Goal: Check status: Check status

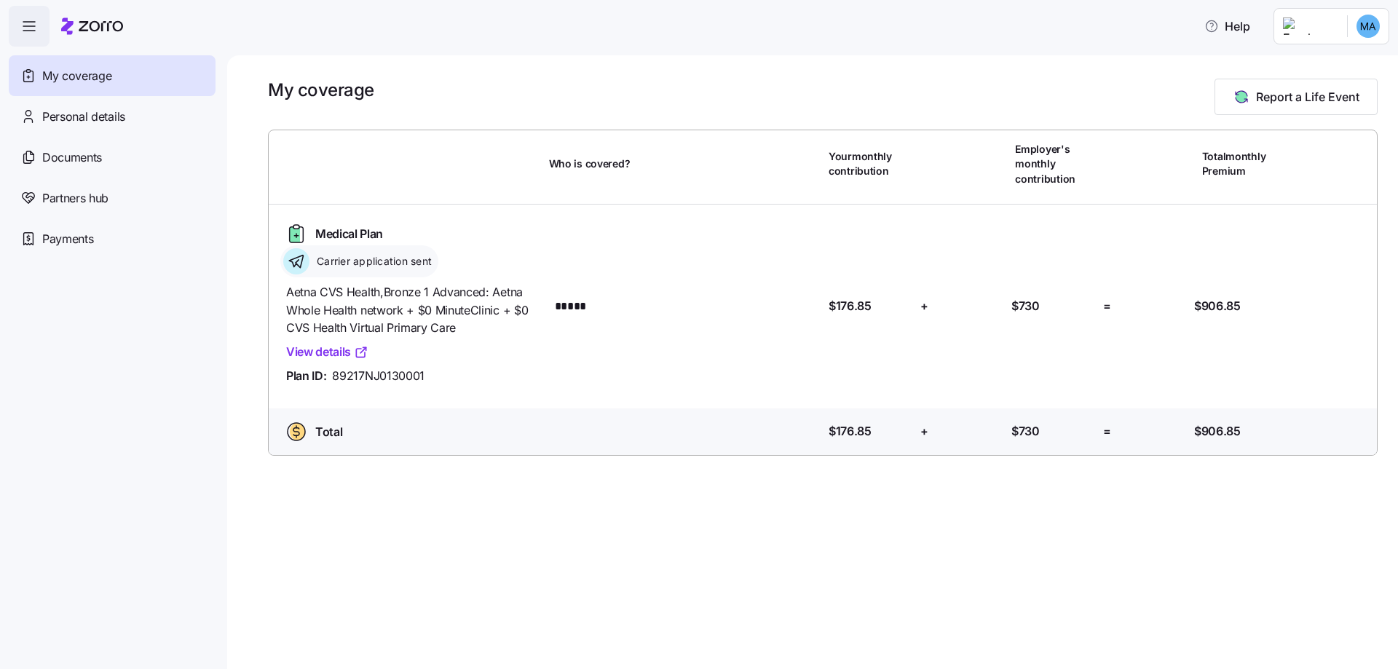
drag, startPoint x: 317, startPoint y: 256, endPoint x: 240, endPoint y: 256, distance: 77.9
click at [240, 256] on div "My coverage Report a Life Event Who is covered? Your monthly contribution Emplo…" at bounding box center [812, 362] width 1171 height 614
drag, startPoint x: 261, startPoint y: 261, endPoint x: 433, endPoint y: 262, distance: 171.1
click at [431, 262] on div "My coverage Report a Life Event Who is covered? Your monthly contribution Emplo…" at bounding box center [812, 362] width 1171 height 614
click at [540, 253] on div "Medical Plan Carrier application sent" at bounding box center [411, 249] width 263 height 55
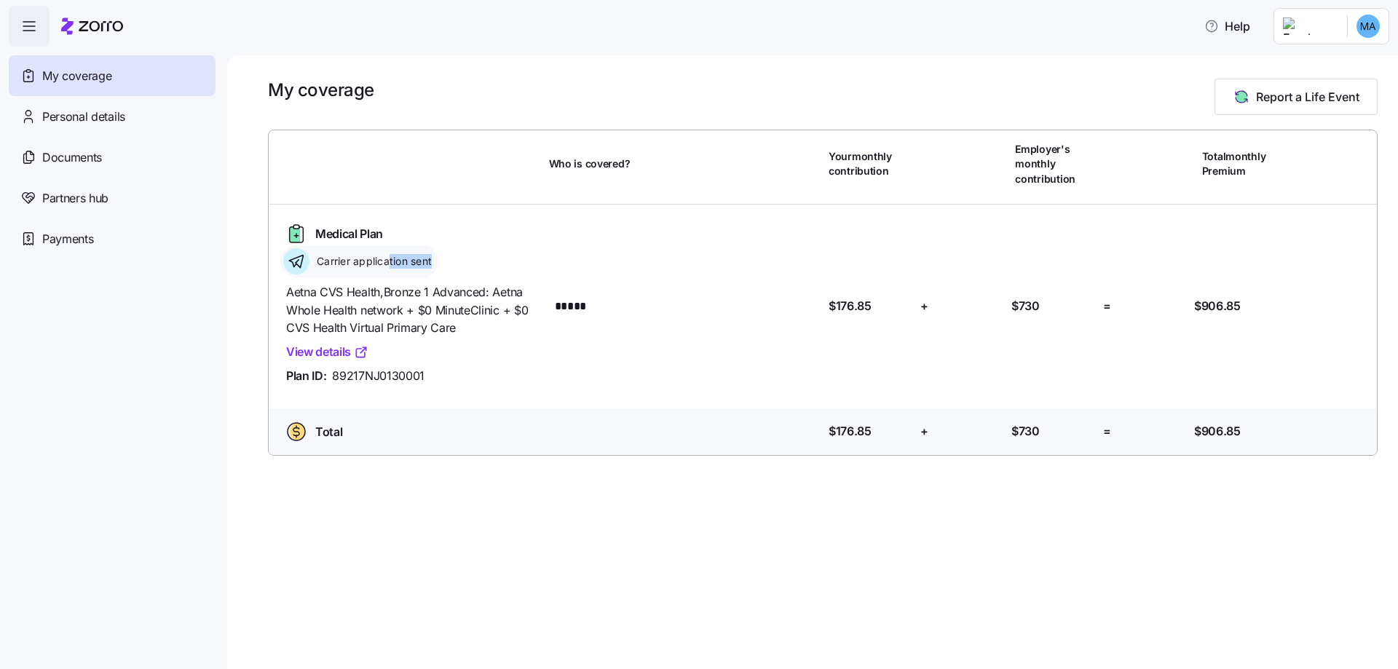
drag, startPoint x: 508, startPoint y: 264, endPoint x: 245, endPoint y: 264, distance: 263.6
click at [254, 265] on div "My coverage Report a Life Event Who is covered? Your monthly contribution Emplo…" at bounding box center [812, 362] width 1171 height 614
click at [245, 264] on div "My coverage Report a Life Event Who is covered? Your monthly contribution Emplo…" at bounding box center [812, 362] width 1171 height 614
drag, startPoint x: 245, startPoint y: 264, endPoint x: 535, endPoint y: 259, distance: 290.6
click at [518, 259] on div "My coverage Report a Life Event Who is covered? Your monthly contribution Emplo…" at bounding box center [812, 362] width 1171 height 614
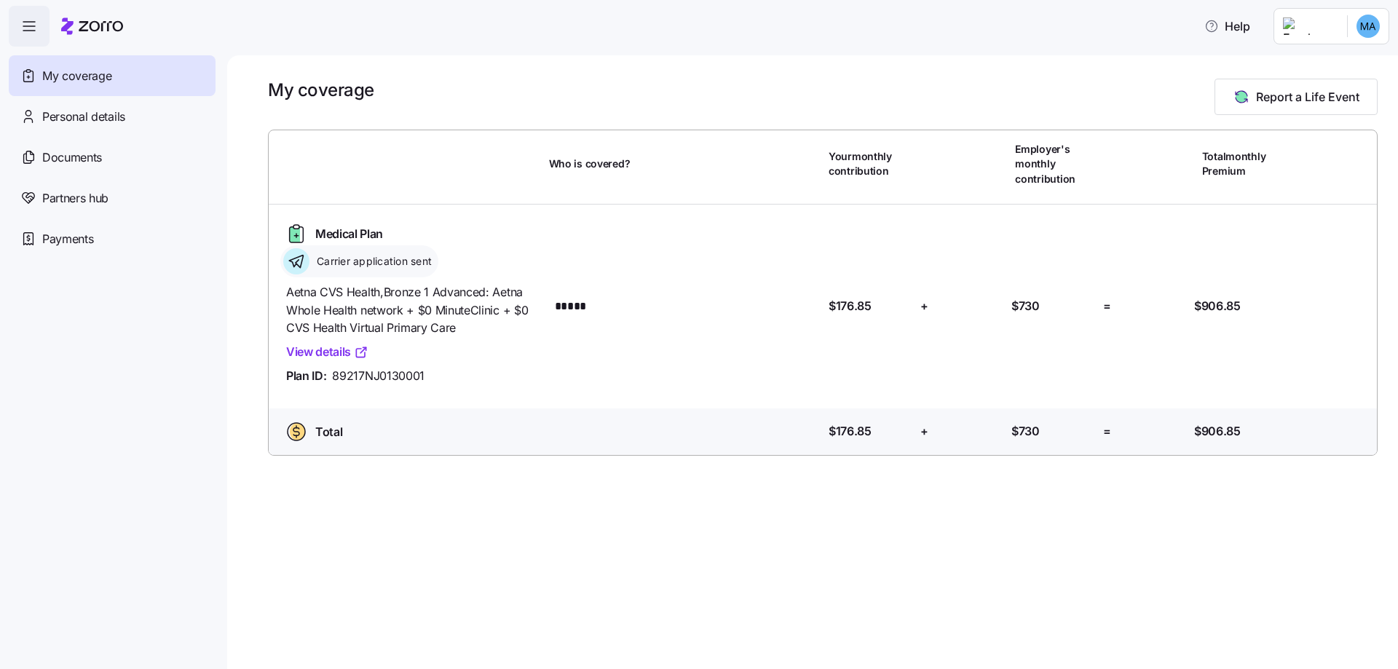
click at [635, 342] on div "Medical Plan Carrier application sent Aetna CVS Health , Bronze 1 Advanced: Aet…" at bounding box center [823, 306] width 1097 height 181
